Goal: Information Seeking & Learning: Learn about a topic

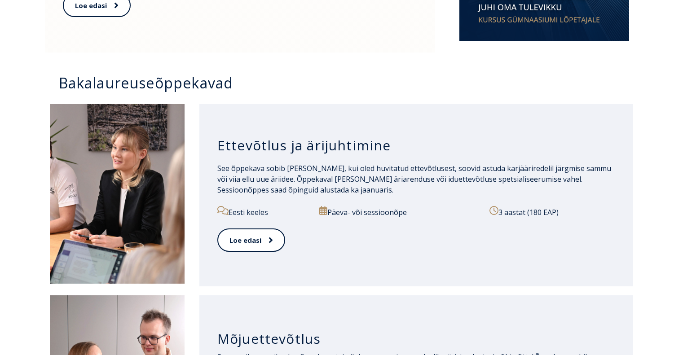
scroll to position [602, 0]
drag, startPoint x: 307, startPoint y: 146, endPoint x: 386, endPoint y: 148, distance: 79.0
click at [386, 148] on h3 "Ettevõtlus ja ärijuhtimine" at bounding box center [416, 144] width 398 height 17
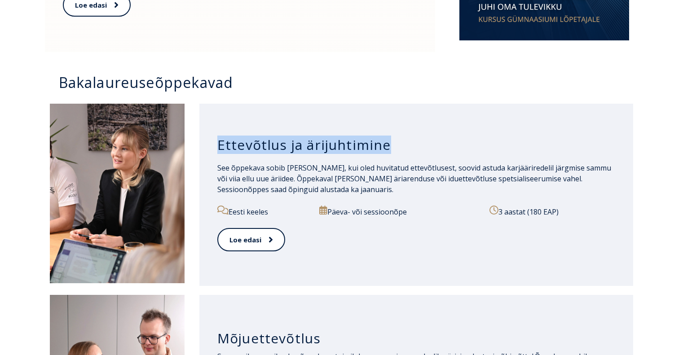
drag, startPoint x: 386, startPoint y: 148, endPoint x: 219, endPoint y: 144, distance: 166.6
click at [219, 144] on h3 "Ettevõtlus ja ärijuhtimine" at bounding box center [416, 144] width 398 height 17
drag, startPoint x: 219, startPoint y: 144, endPoint x: 392, endPoint y: 158, distance: 173.0
click at [392, 158] on div "Ettevõtlus ja ärijuhtimine" at bounding box center [416, 145] width 398 height 35
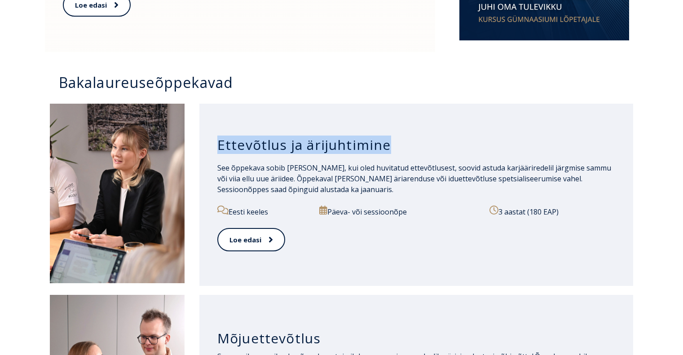
click at [392, 158] on div "Ettevõtlus ja ärijuhtimine" at bounding box center [416, 145] width 398 height 35
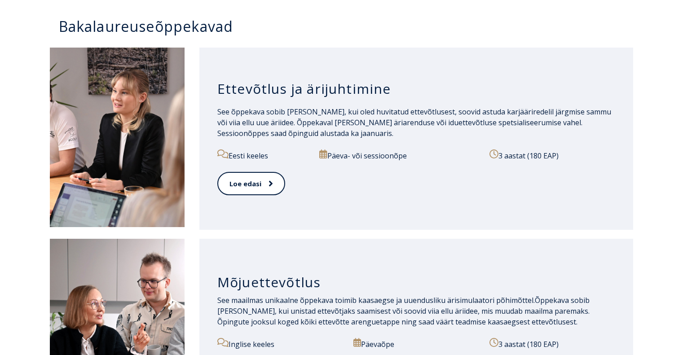
scroll to position [656, 0]
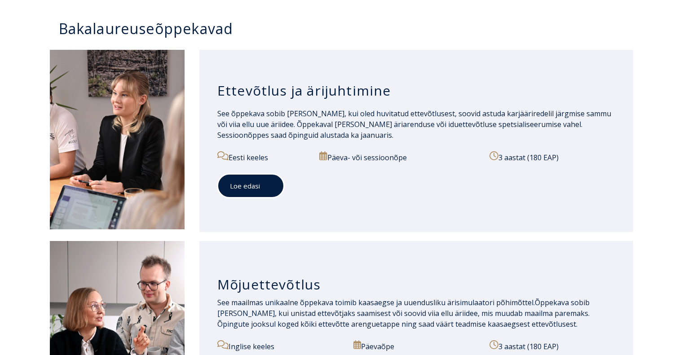
click at [258, 187] on link "Loe edasi" at bounding box center [250, 186] width 67 height 25
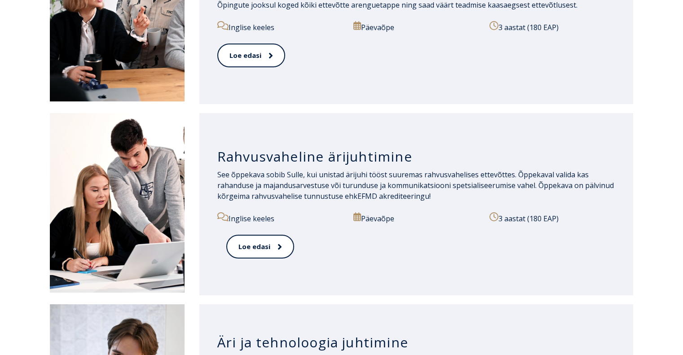
scroll to position [976, 0]
click at [262, 248] on link "Loe edasi" at bounding box center [259, 246] width 67 height 25
